Goal: Information Seeking & Learning: Learn about a topic

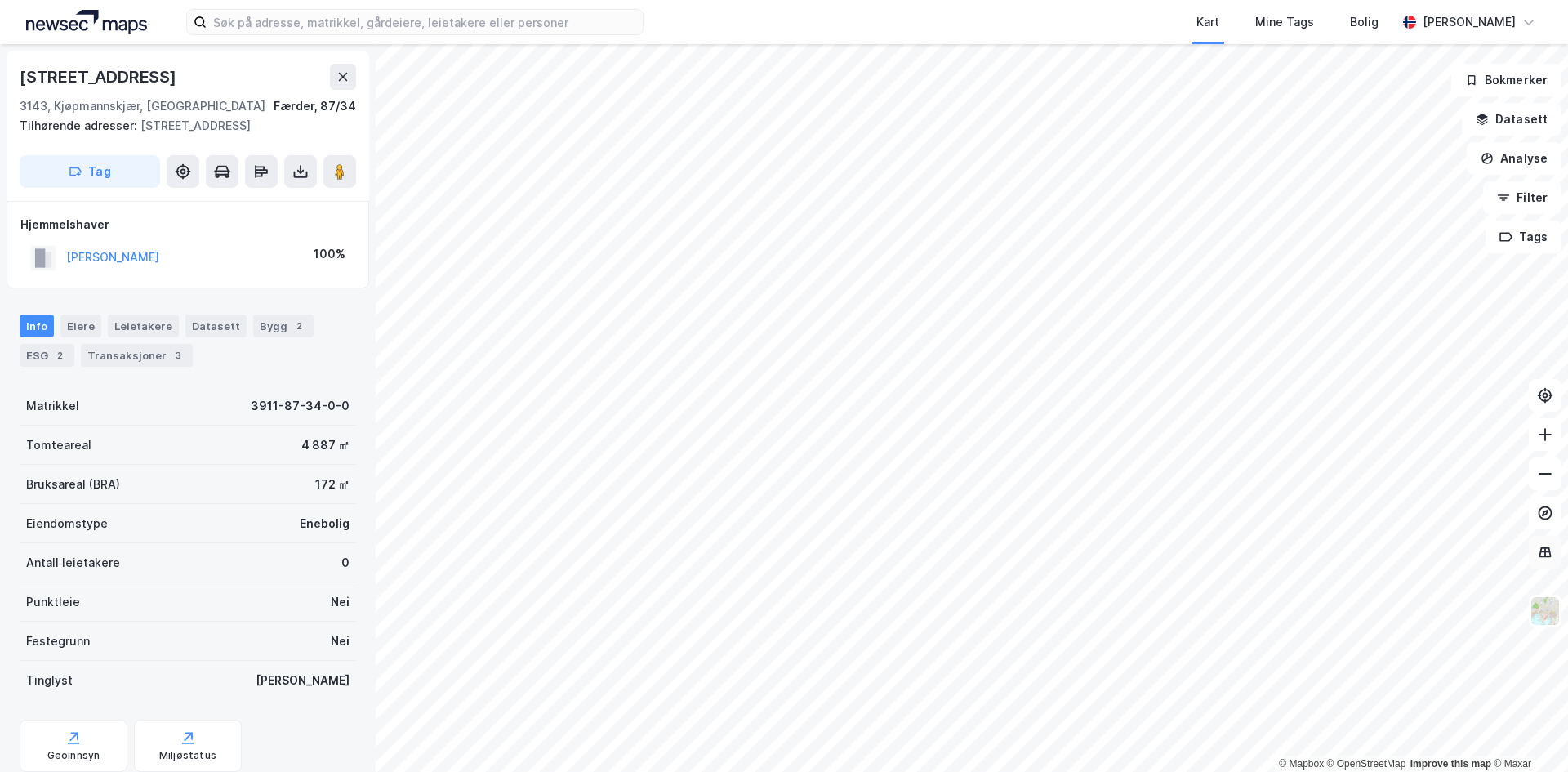
click at [1555, 563] on div "© Mapbox © OpenStreetMap Improve this map © Maxar [STREET_ADDRESS], [GEOGRAPHIC…" at bounding box center [784, 407] width 1568 height 727
click at [1051, 771] on html "Kart Mine Tags [PERSON_NAME] © Mapbox © OpenStreetMap Improve this map © Maxar …" at bounding box center [784, 386] width 1568 height 772
click at [1004, 771] on html "Kart Mine Tags [PERSON_NAME] © Mapbox © OpenStreetMap Improve this map © Maxar …" at bounding box center [784, 386] width 1568 height 772
click at [974, 771] on html "Kart Mine Tags [PERSON_NAME] © Mapbox © OpenStreetMap Improve this map © Maxar …" at bounding box center [784, 386] width 1568 height 772
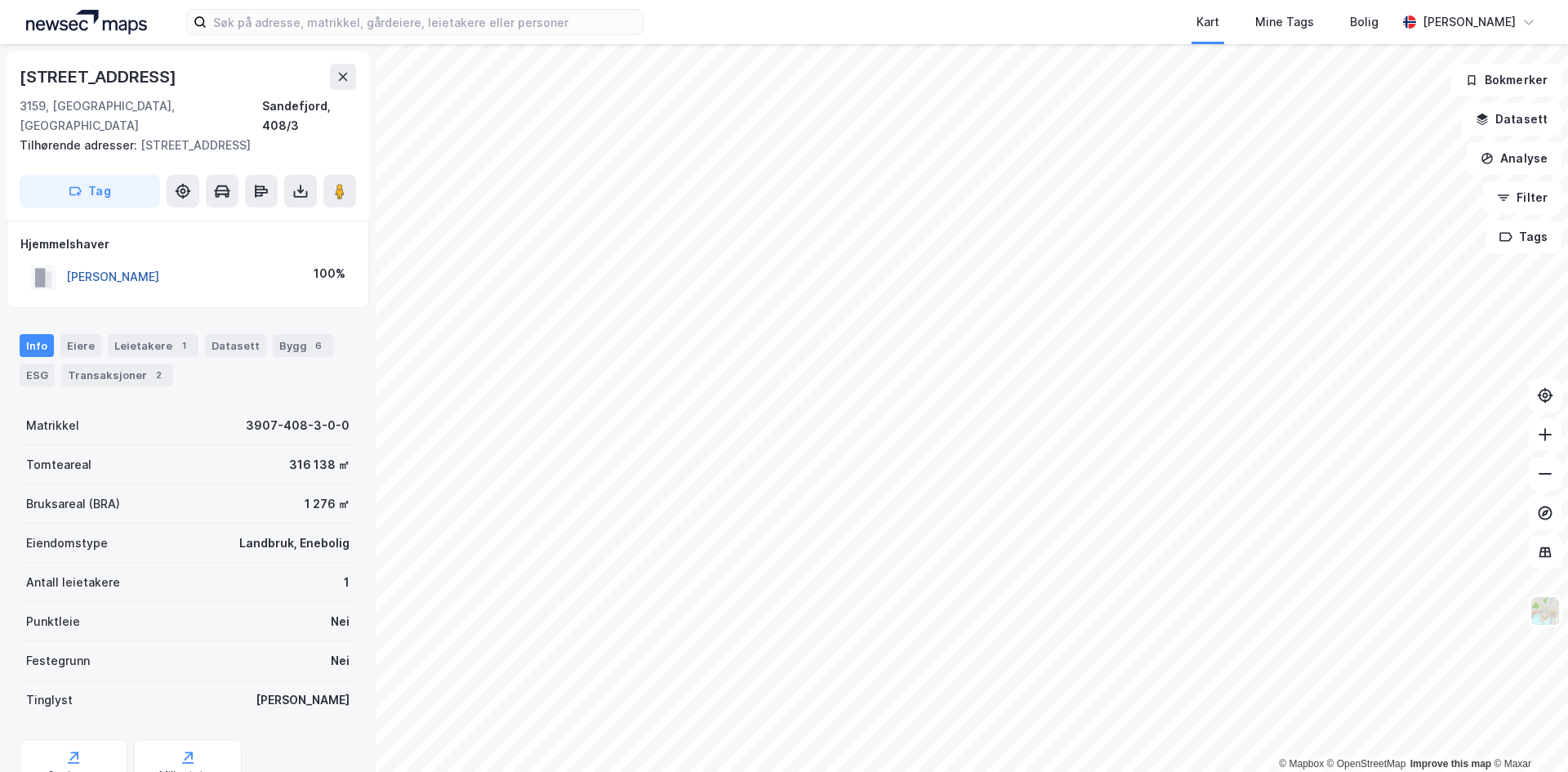
click at [0, 0] on button "[PERSON_NAME]" at bounding box center [0, 0] width 0 height 0
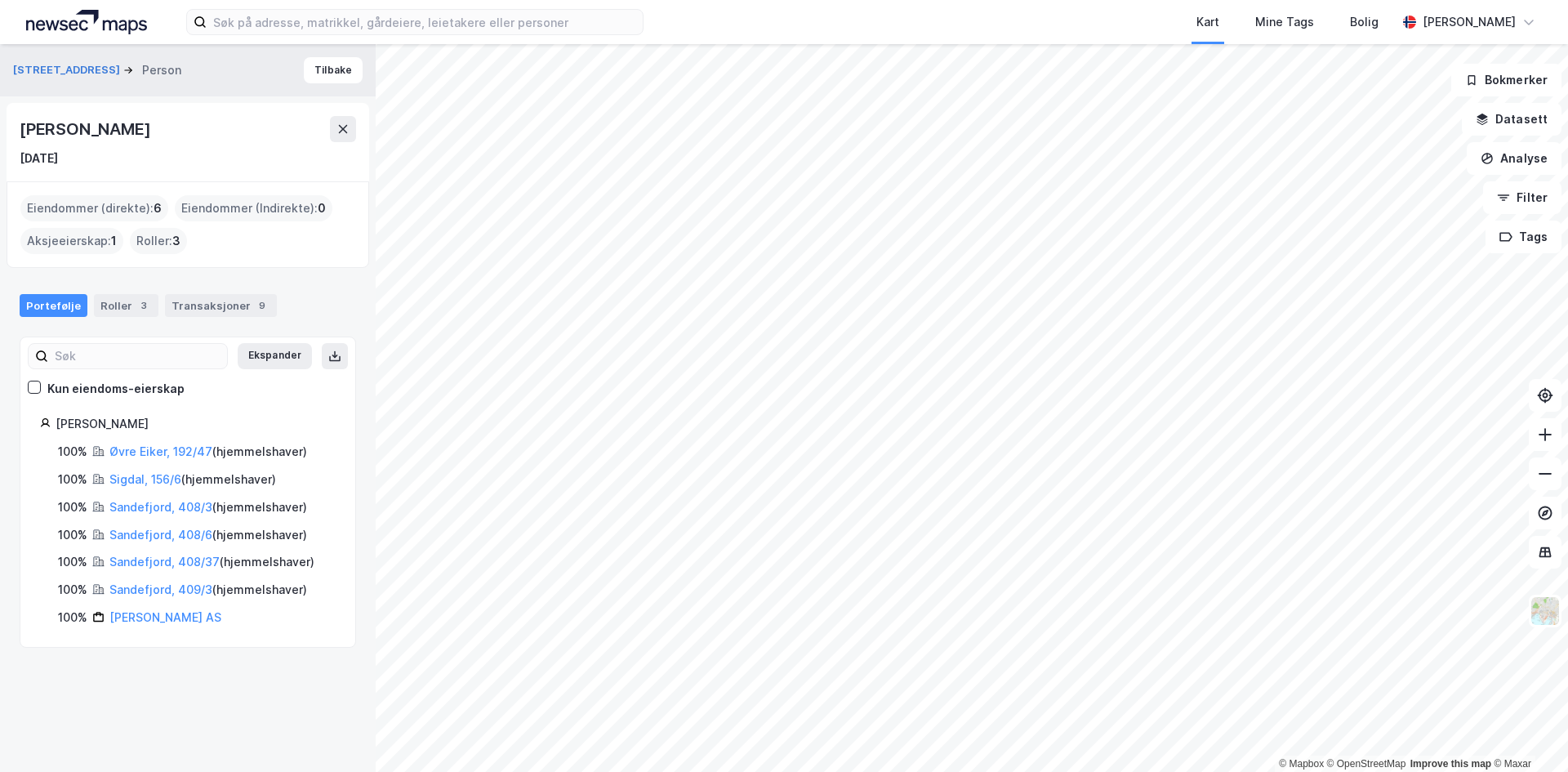
drag, startPoint x: 19, startPoint y: 133, endPoint x: 192, endPoint y: 130, distance: 173.0
click at [192, 130] on div "[PERSON_NAME] [DATE]" at bounding box center [188, 141] width 362 height 78
copy div "[PERSON_NAME]"
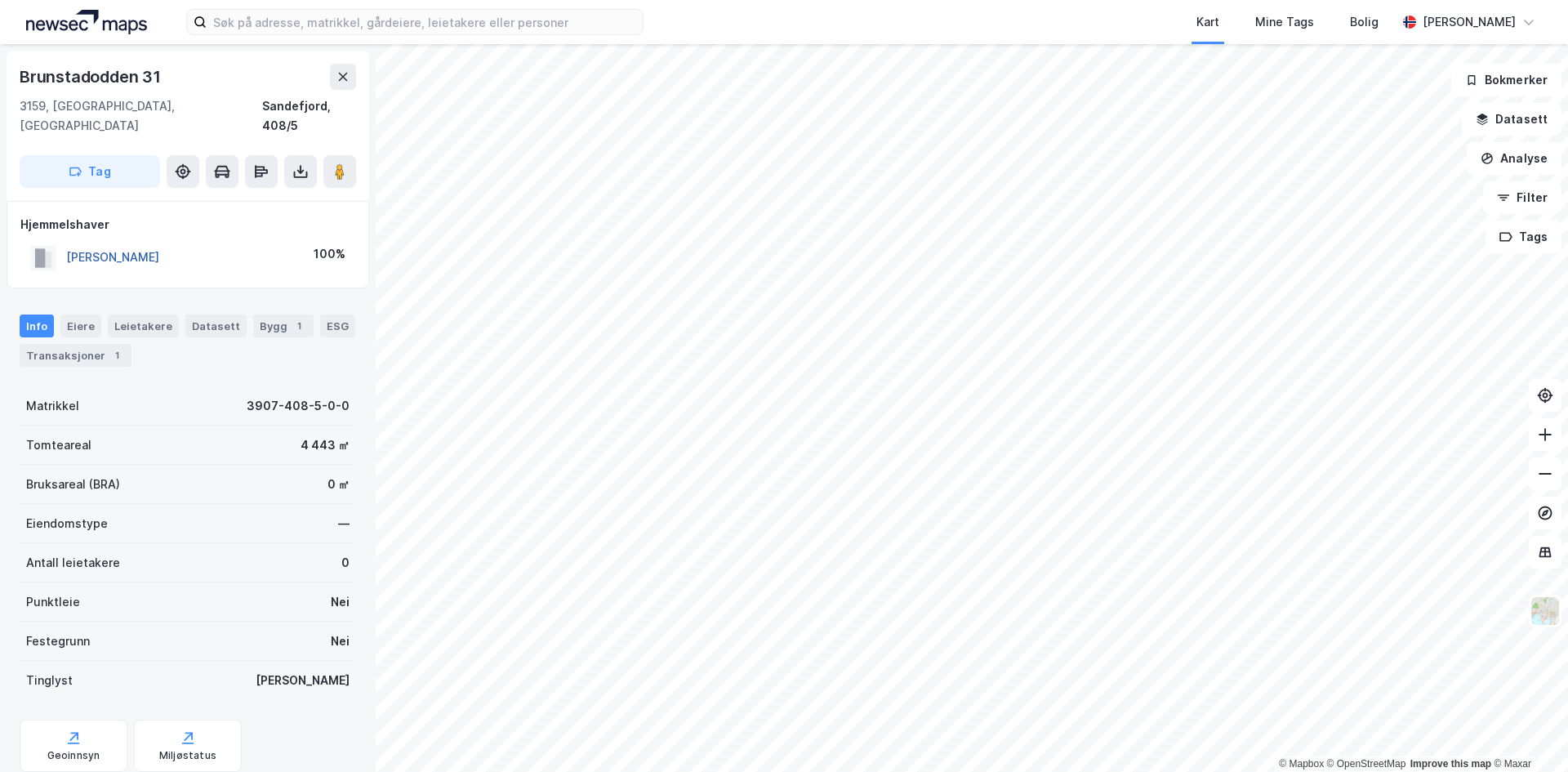
click at [0, 0] on button "[PERSON_NAME]" at bounding box center [0, 0] width 0 height 0
